Goal: Transaction & Acquisition: Book appointment/travel/reservation

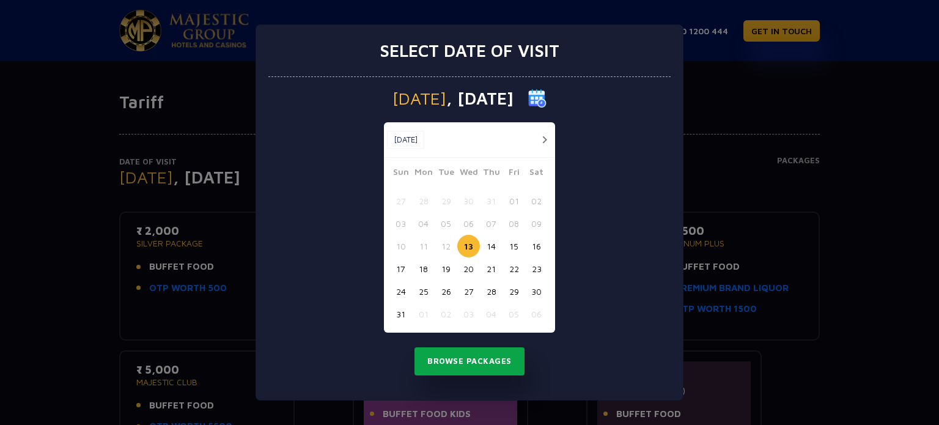
click at [460, 370] on button "Browse Packages" at bounding box center [469, 361] width 110 height 28
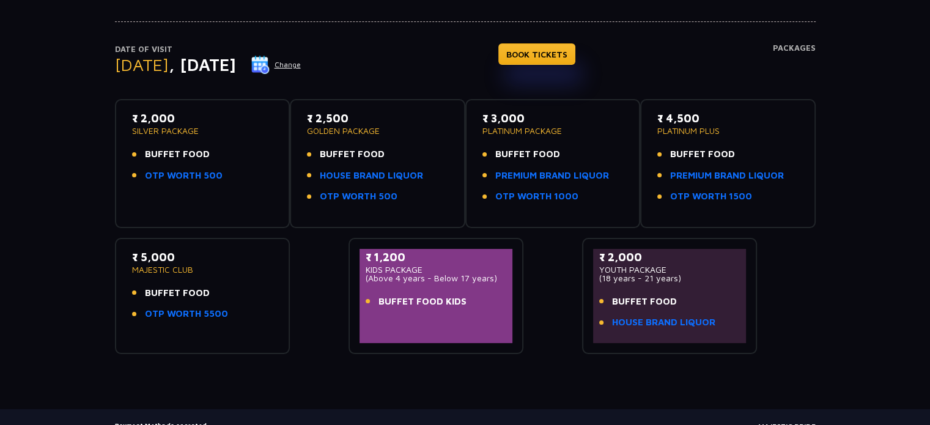
scroll to position [114, 0]
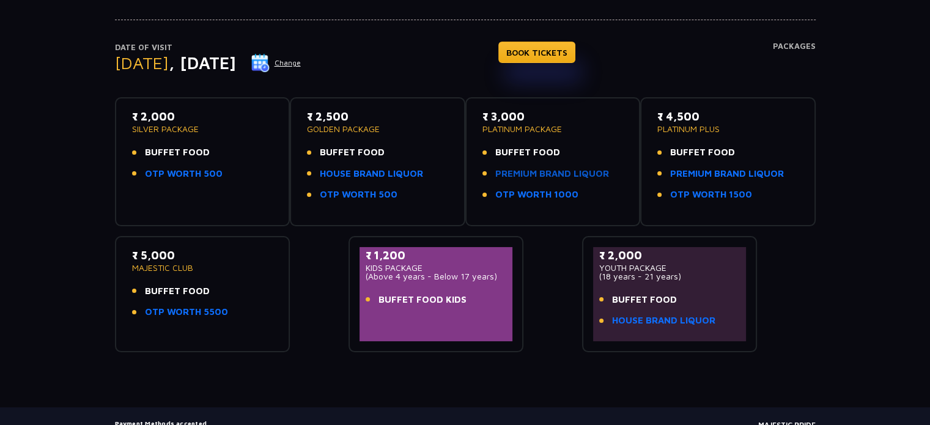
click at [545, 172] on link "PREMIUM BRAND LIQUOR" at bounding box center [552, 174] width 114 height 14
click at [711, 149] on span "BUFFET FOOD" at bounding box center [702, 153] width 65 height 14
click at [705, 171] on link "PREMIUM BRAND LIQUOR" at bounding box center [727, 174] width 114 height 14
click at [539, 191] on link "OTP WORTH 1000" at bounding box center [536, 195] width 83 height 14
click at [558, 178] on link "PREMIUM BRAND LIQUOR" at bounding box center [552, 174] width 114 height 14
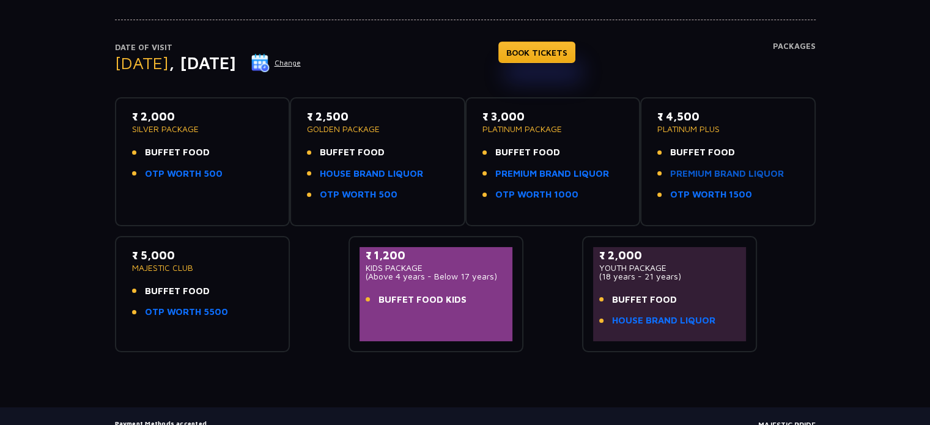
click at [694, 167] on link "PREMIUM BRAND LIQUOR" at bounding box center [727, 174] width 114 height 14
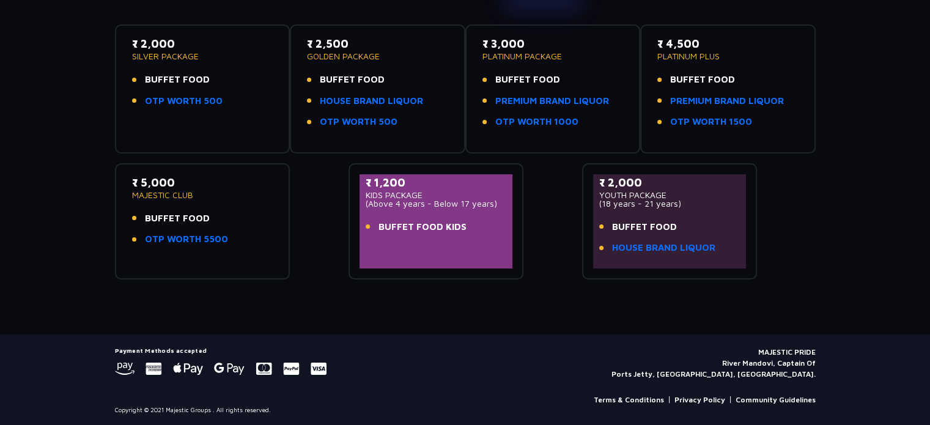
scroll to position [0, 0]
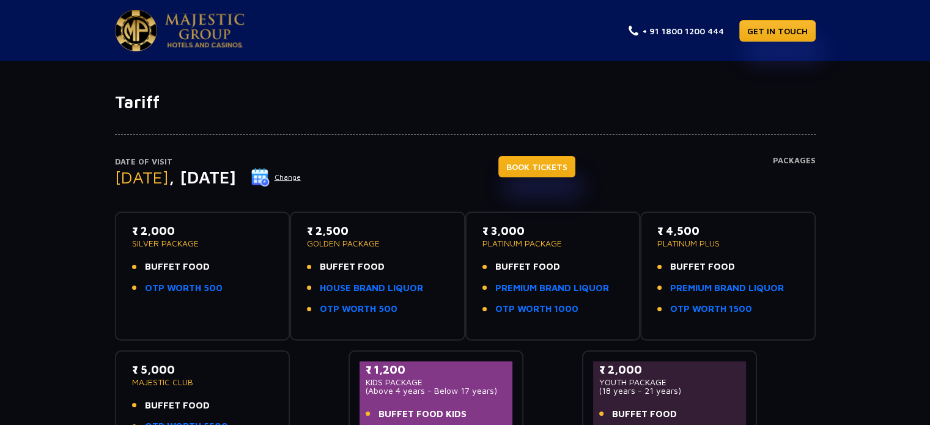
click at [575, 166] on link "BOOK TICKETS" at bounding box center [536, 166] width 77 height 21
